Goal: Information Seeking & Learning: Learn about a topic

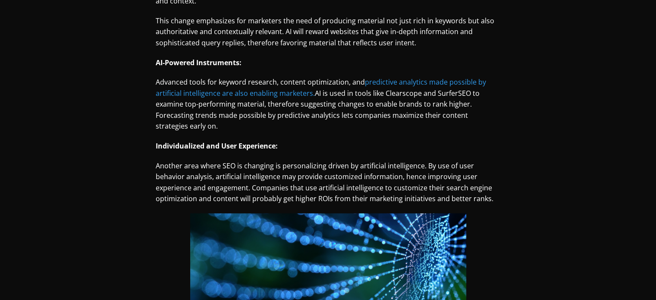
click at [291, 41] on div "Search Engine Optimization (SEO) is still fundamental in effective online marke…" at bounding box center [328, 184] width 561 height 1551
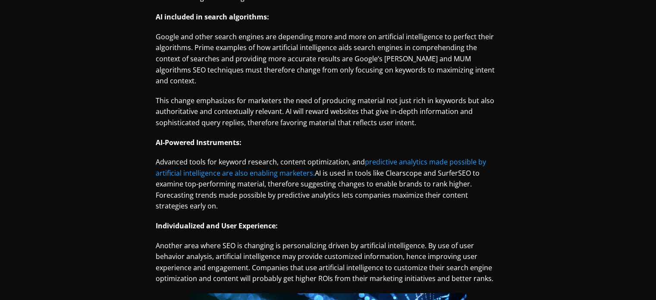
scroll to position [763, 0]
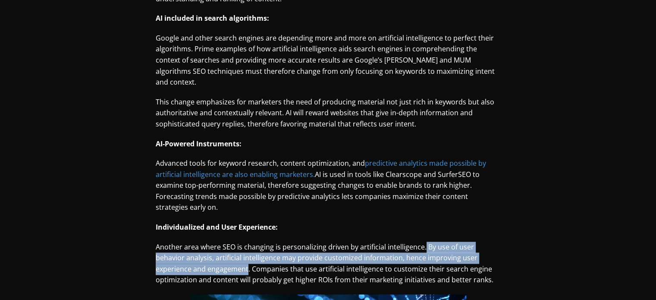
drag, startPoint x: 195, startPoint y: 258, endPoint x: 422, endPoint y: 234, distance: 228.6
click at [422, 242] on p "Another area where SEO is changing is personalizing driven by artificial intell…" at bounding box center [328, 264] width 345 height 44
copy p "By use of user behavior analysis, artificial intelligence may provide customize…"
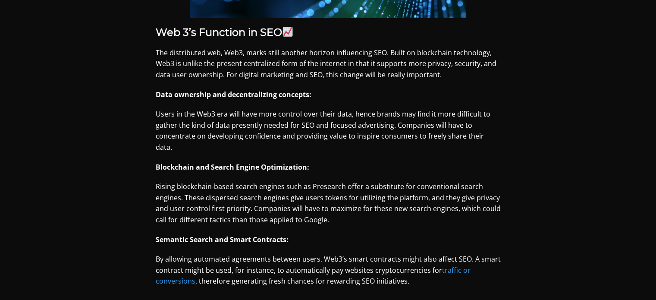
scroll to position [1184, 0]
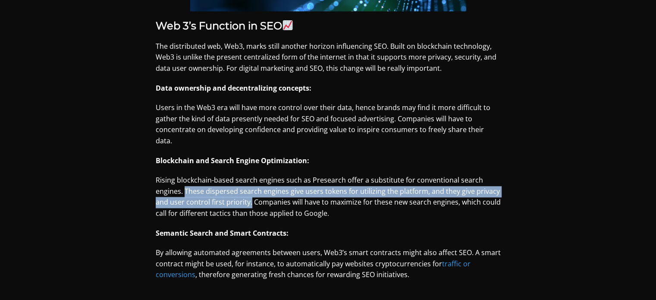
drag, startPoint x: 185, startPoint y: 167, endPoint x: 249, endPoint y: 179, distance: 65.8
click at [249, 179] on p "Rising blockchain-based search engines such as Presearch offer a substitute for…" at bounding box center [328, 197] width 345 height 44
copy p "These dispersed search engines give users tokens for utilizing the platform, an…"
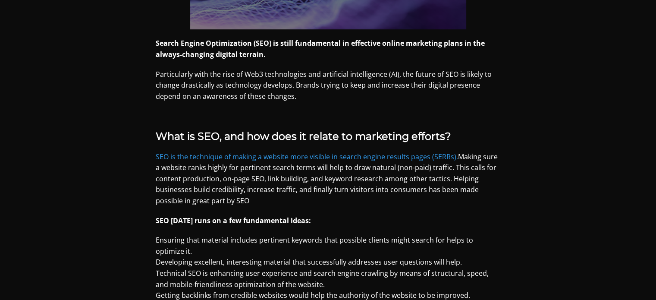
scroll to position [362, 0]
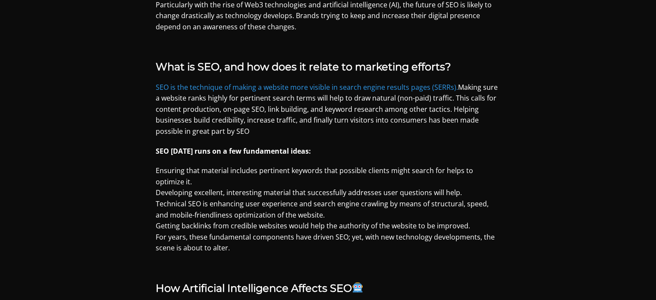
scroll to position [429, 0]
